Goal: Check status: Check status

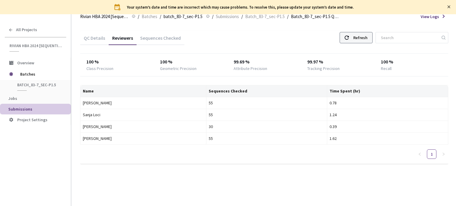
click at [364, 39] on div "Refresh" at bounding box center [360, 37] width 14 height 11
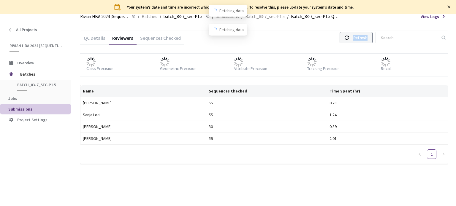
click at [364, 39] on div "Refresh" at bounding box center [360, 37] width 14 height 11
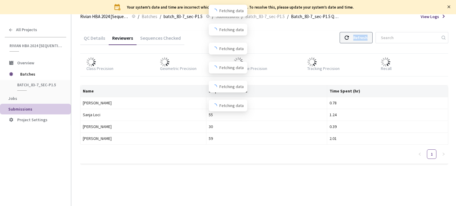
click at [364, 39] on div "Refresh" at bounding box center [360, 37] width 14 height 11
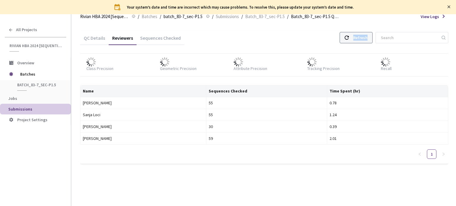
click at [364, 39] on div "Refresh" at bounding box center [360, 37] width 14 height 11
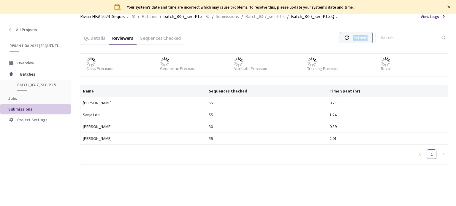
click at [364, 39] on div "Refresh" at bounding box center [360, 37] width 14 height 11
click at [363, 37] on div "Refresh" at bounding box center [360, 37] width 14 height 11
click at [359, 38] on div "Refresh" at bounding box center [360, 37] width 14 height 11
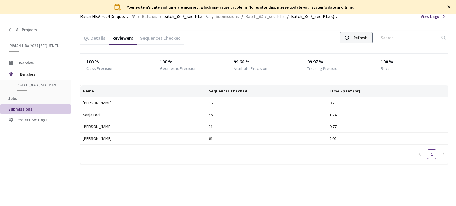
click at [359, 40] on div "Refresh" at bounding box center [360, 37] width 14 height 11
click at [360, 39] on div "Refresh" at bounding box center [360, 37] width 14 height 11
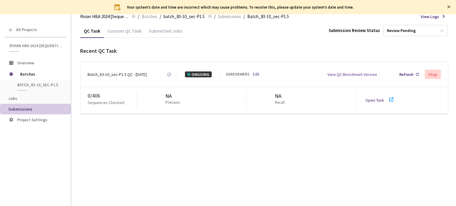
click at [380, 98] on div "Open Task" at bounding box center [376, 100] width 22 height 6
click at [115, 74] on div "Batch_83-10_sec-P1.5 QC - [DATE]" at bounding box center [117, 75] width 59 height 6
click at [129, 76] on div "Batch_83-10_sec-P1.5 QC - [DATE]" at bounding box center [117, 75] width 59 height 6
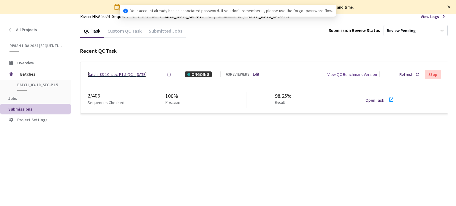
click at [136, 77] on div "Batch_83-10_sec-P1.5 QC - [DATE]" at bounding box center [117, 75] width 59 height 6
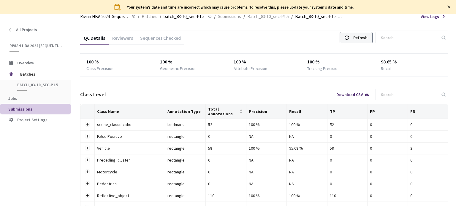
click at [359, 39] on div "Refresh" at bounding box center [360, 37] width 14 height 11
click at [129, 37] on div "Reviewers" at bounding box center [123, 40] width 28 height 10
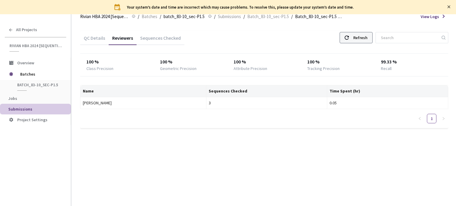
click at [359, 35] on div "Refresh" at bounding box center [360, 37] width 14 height 11
click at [361, 35] on div "Refresh" at bounding box center [360, 37] width 14 height 11
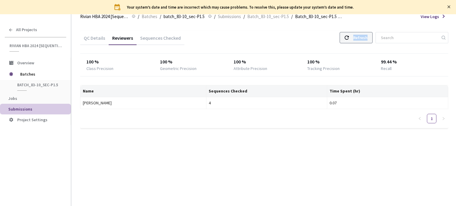
click at [361, 35] on div "Refresh" at bounding box center [360, 37] width 14 height 11
